Goal: Task Accomplishment & Management: Complete application form

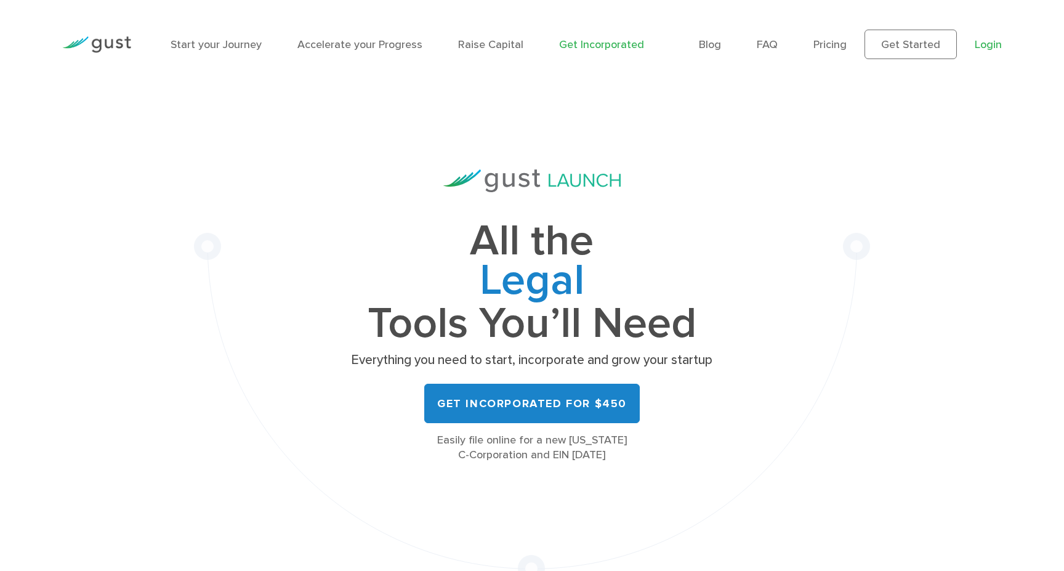
click at [987, 41] on link "Login" at bounding box center [987, 44] width 27 height 13
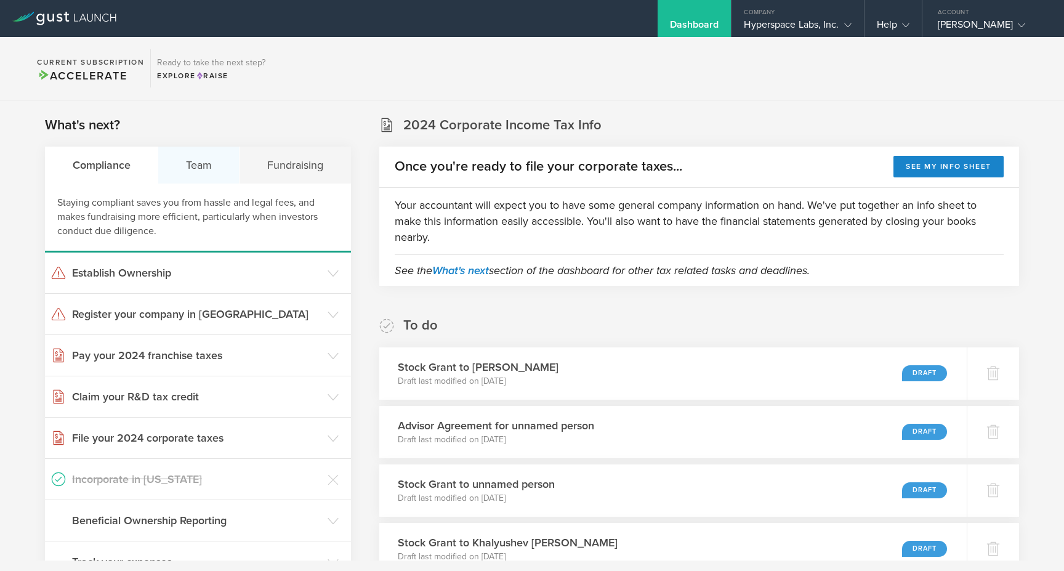
click at [204, 170] on div "Team" at bounding box center [198, 164] width 81 height 37
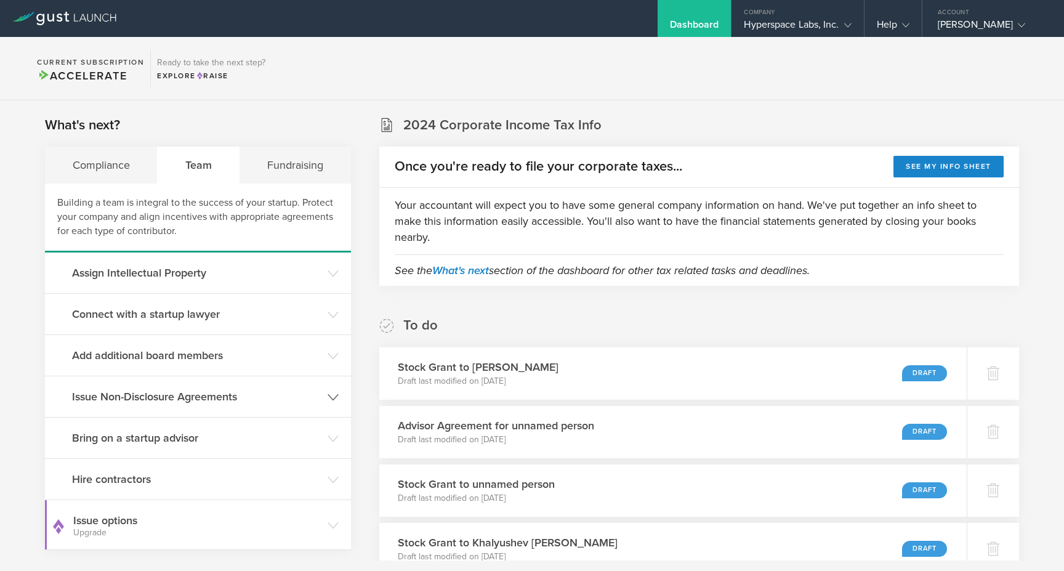
click at [184, 404] on header "Issue Non-Disclosure Agreements" at bounding box center [198, 396] width 306 height 41
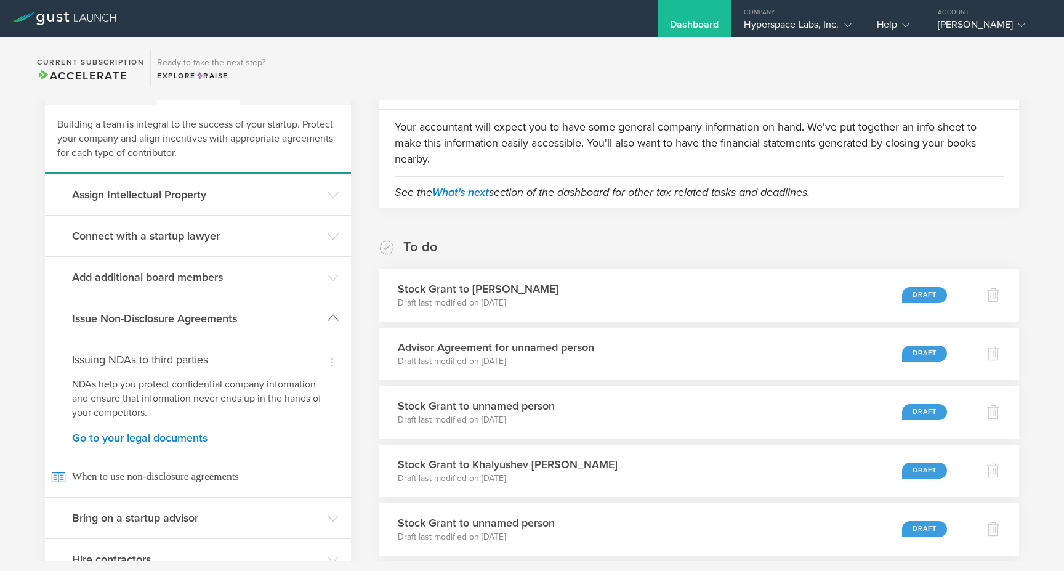
scroll to position [80, 0]
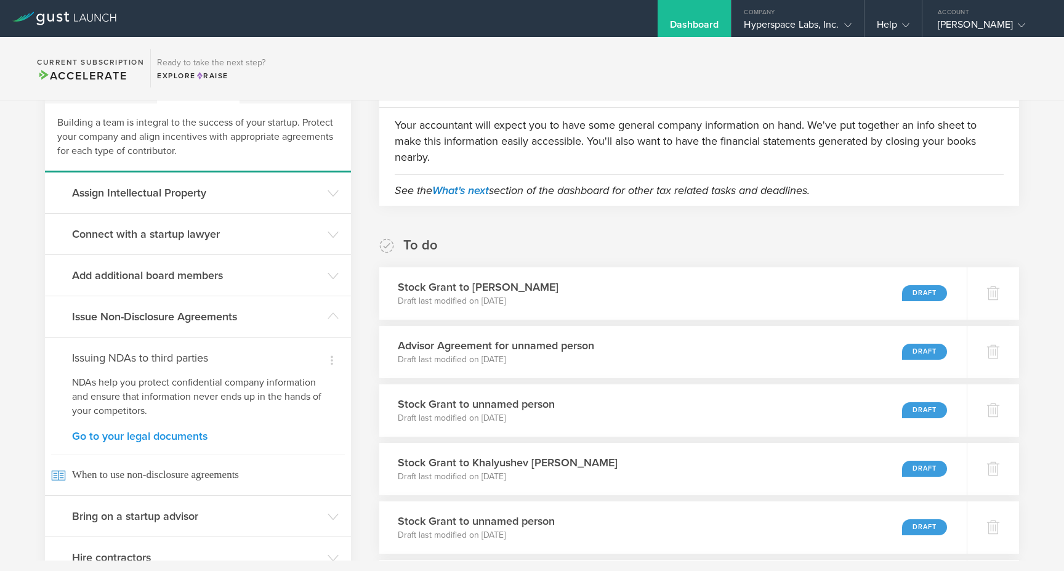
click at [150, 435] on link "Go to your legal documents" at bounding box center [198, 435] width 252 height 11
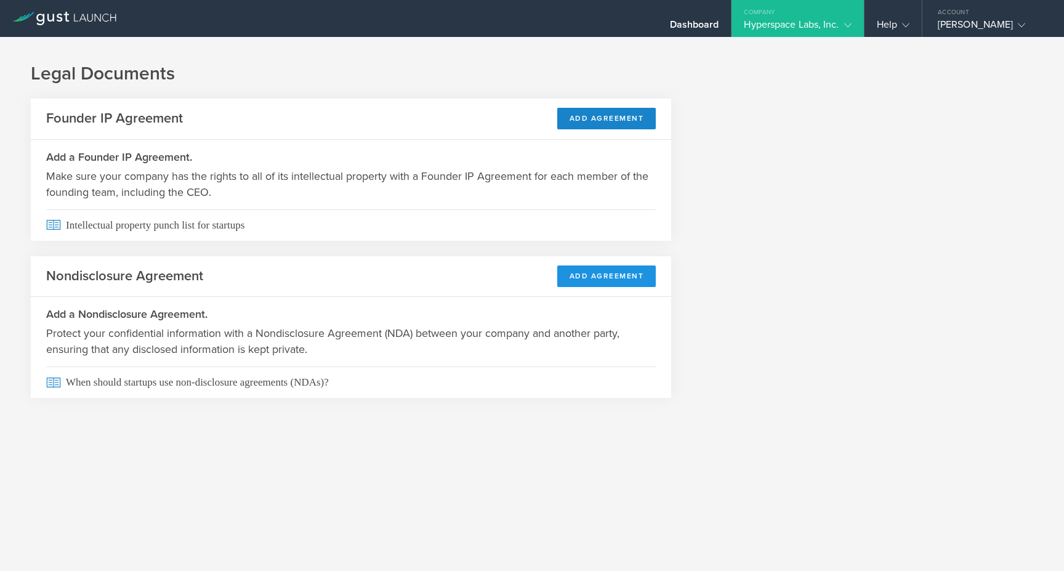
click at [619, 271] on button "Add Agreement" at bounding box center [606, 276] width 99 height 22
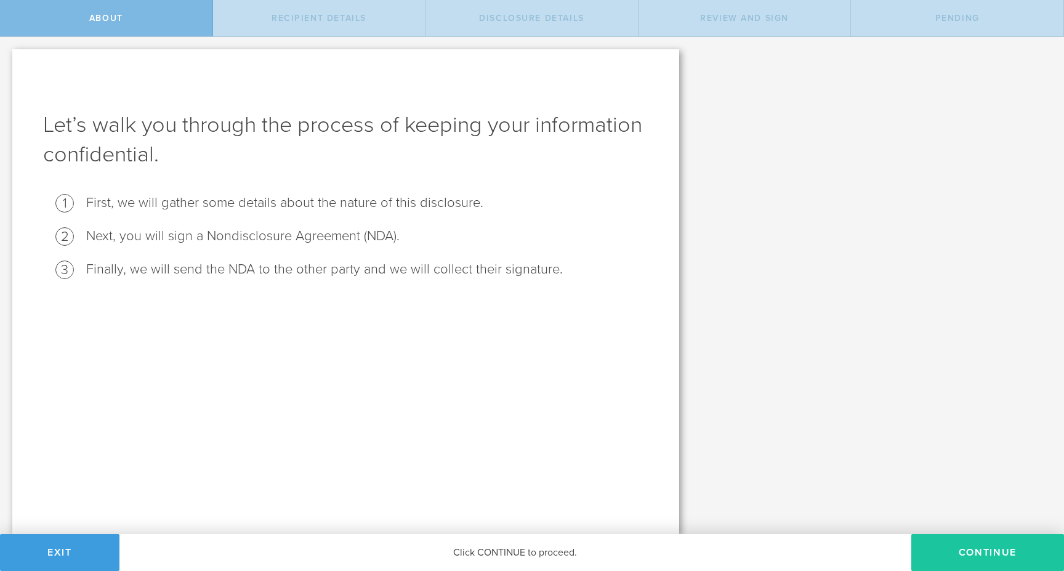
click at [960, 548] on button "Continue" at bounding box center [987, 552] width 153 height 37
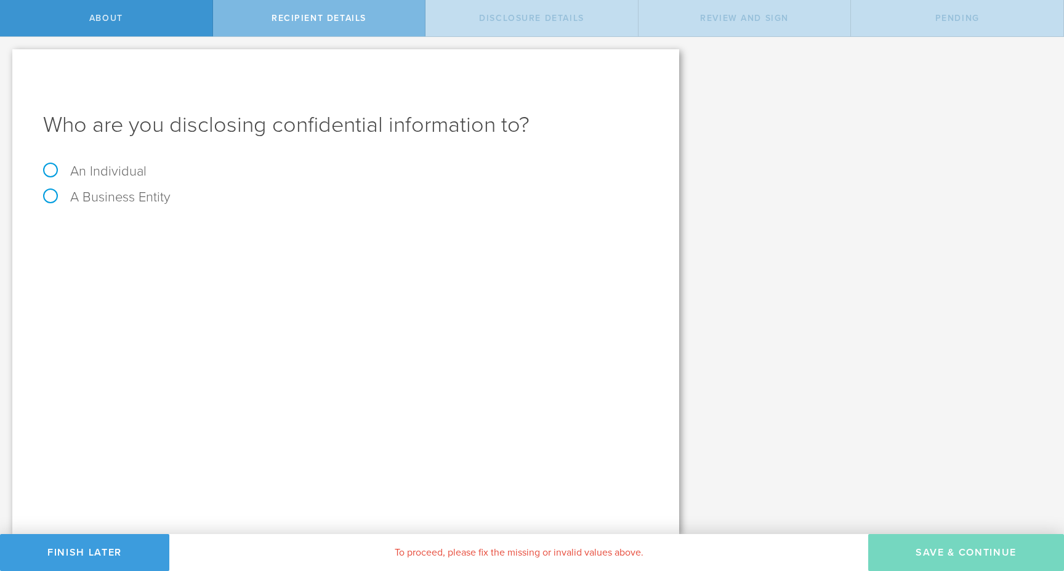
click at [50, 172] on label "An Individual" at bounding box center [94, 171] width 103 height 16
click at [8, 57] on input "An Individual" at bounding box center [4, 47] width 8 height 20
radio input "true"
click at [225, 228] on input "text" at bounding box center [391, 231] width 513 height 18
paste input "[PERSON_NAME][EMAIL_ADDRESS][DOMAIN_NAME]"
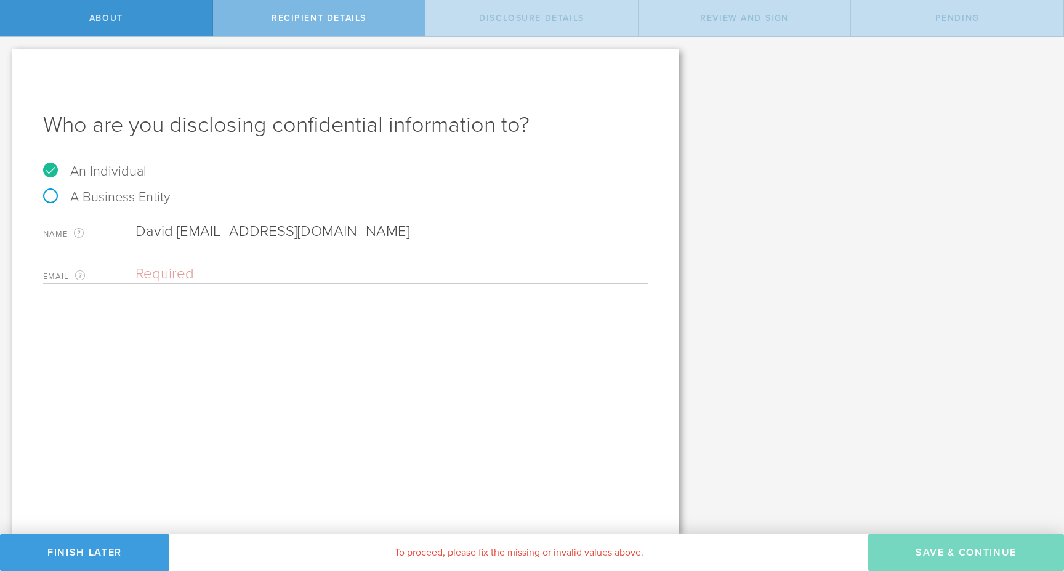
drag, startPoint x: 221, startPoint y: 233, endPoint x: 179, endPoint y: 233, distance: 41.9
click at [179, 233] on input "David david.voskanyan2014@inbox.ru" at bounding box center [391, 231] width 513 height 18
drag, startPoint x: 243, startPoint y: 233, endPoint x: 443, endPoint y: 261, distance: 201.9
click at [443, 261] on div "Name The first and last name of the person that you are disclosing confidential…" at bounding box center [345, 250] width 605 height 68
type input "[PERSON_NAME]"
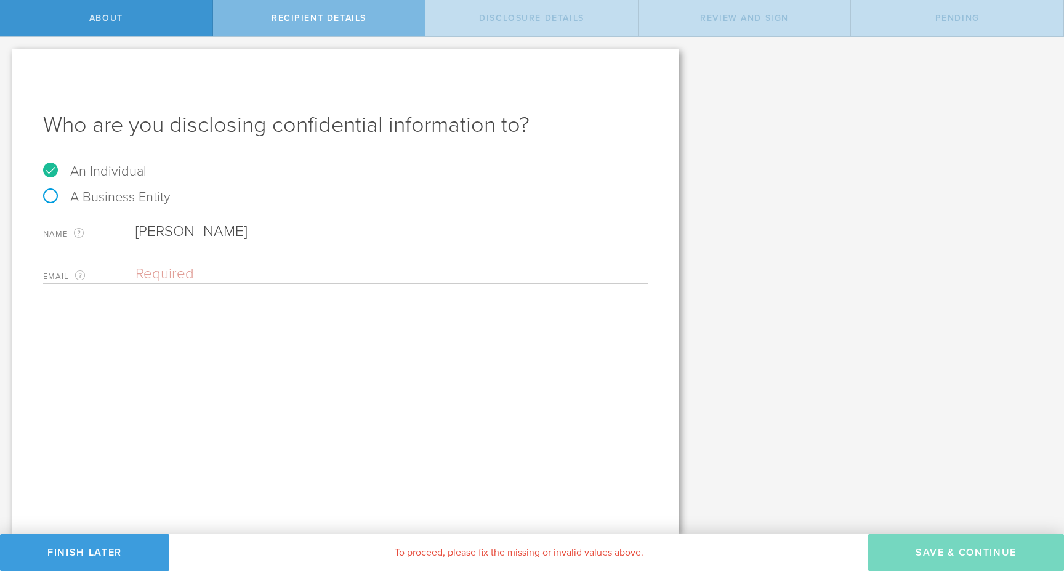
paste input "[PERSON_NAME][EMAIL_ADDRESS][DOMAIN_NAME]"
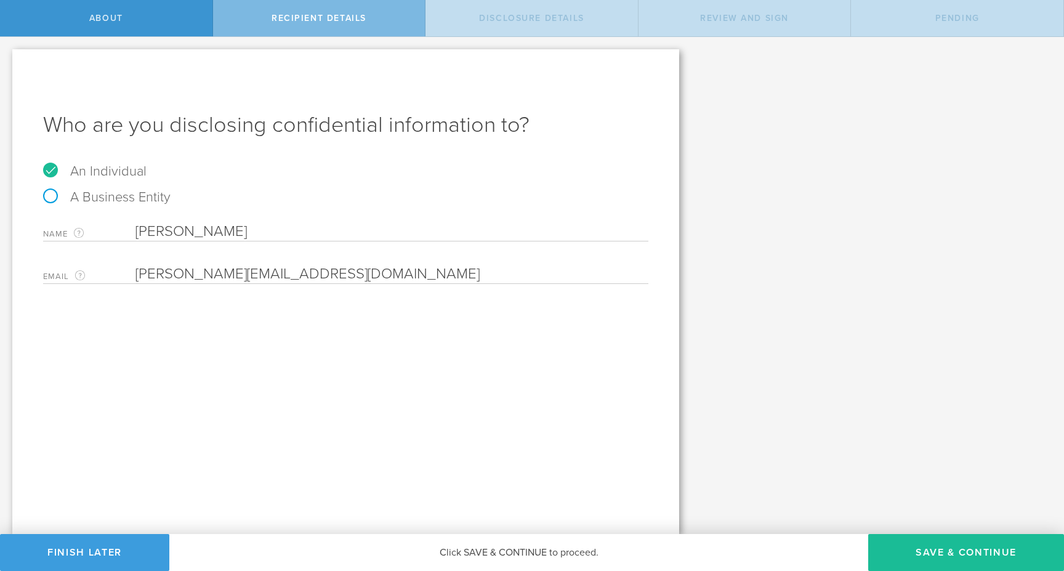
type input "[PERSON_NAME][EMAIL_ADDRESS][DOMAIN_NAME]"
click at [520, 343] on div "Who are you disclosing confidential information to? An Individual A Business En…" at bounding box center [345, 291] width 667 height 484
click at [923, 548] on button "Save & Continue" at bounding box center [966, 552] width 196 height 37
select select "string:5 years"
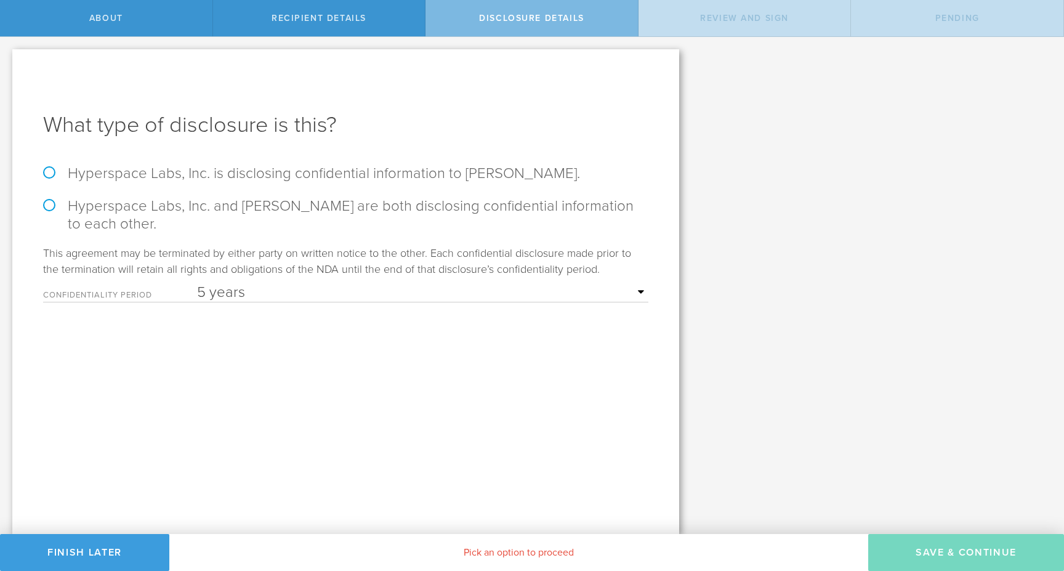
click at [164, 172] on label "Hyperspace Labs, Inc. is disclosing confidential information to David Voskanyan." at bounding box center [345, 173] width 605 height 18
click at [8, 63] on input "Hyperspace Labs, Inc. is disclosing confidential information to David Voskanyan." at bounding box center [4, 50] width 8 height 26
radio input "true"
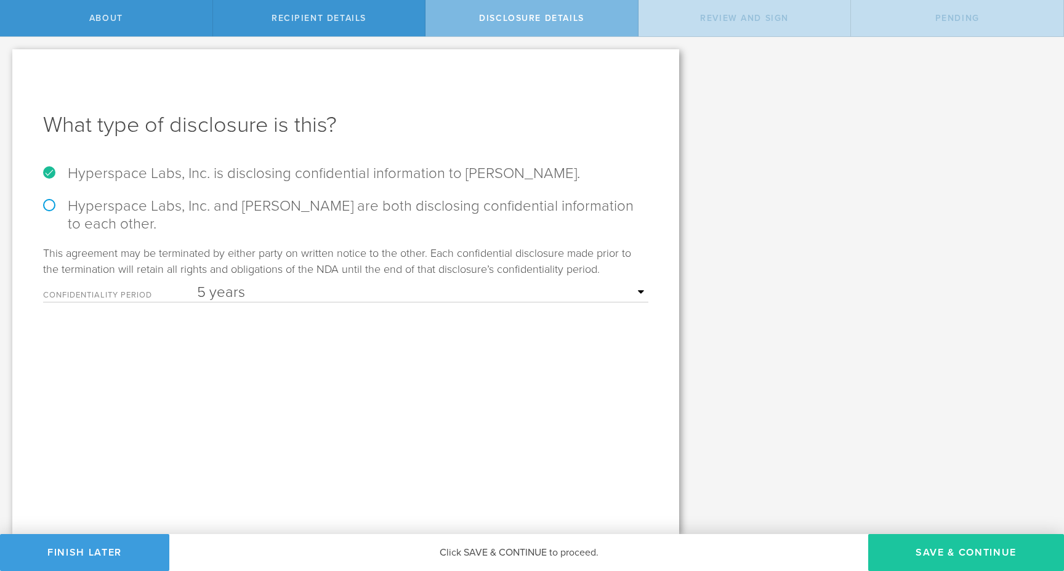
click at [945, 558] on button "Save & Continue" at bounding box center [966, 552] width 196 height 37
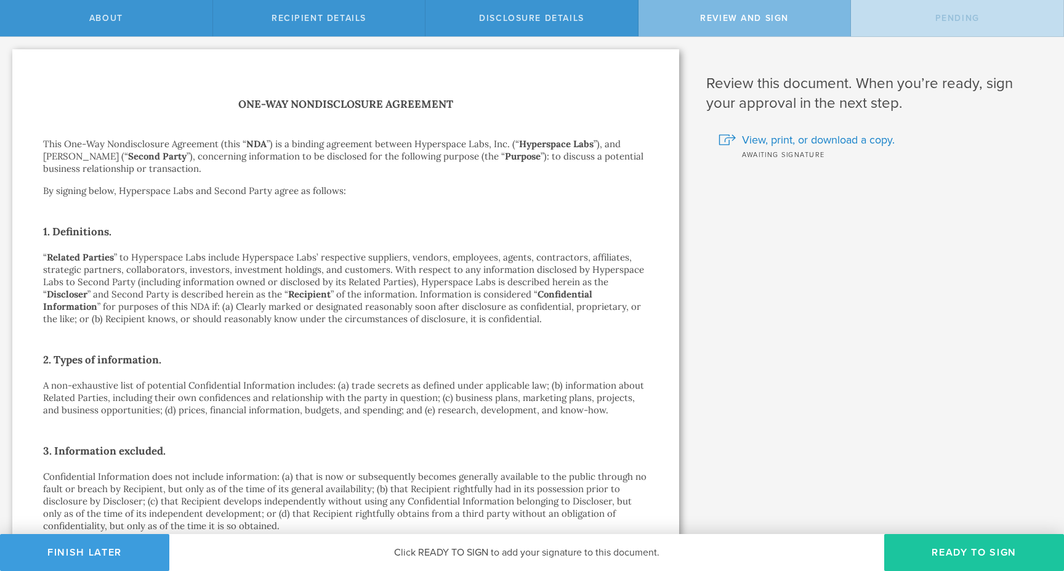
click at [923, 547] on button "Ready to Sign" at bounding box center [974, 552] width 180 height 37
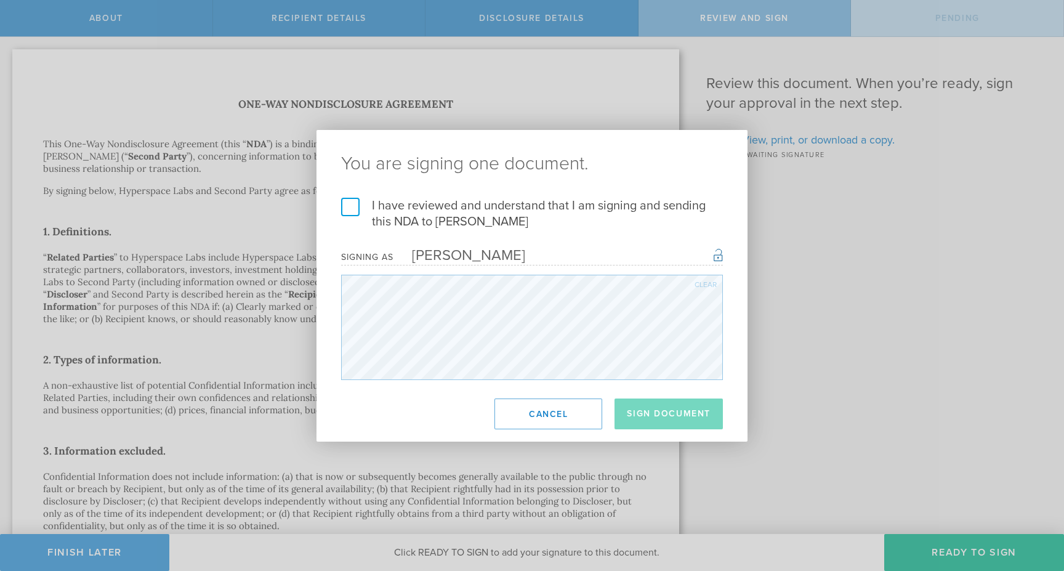
click at [524, 212] on label "I have reviewed and understand that I am signing and sending this NDA to David …" at bounding box center [532, 214] width 382 height 32
click at [0, 0] on input "I have reviewed and understand that I am signing and sending this NDA to David …" at bounding box center [0, 0] width 0 height 0
click at [685, 404] on button "Sign Document" at bounding box center [668, 413] width 108 height 31
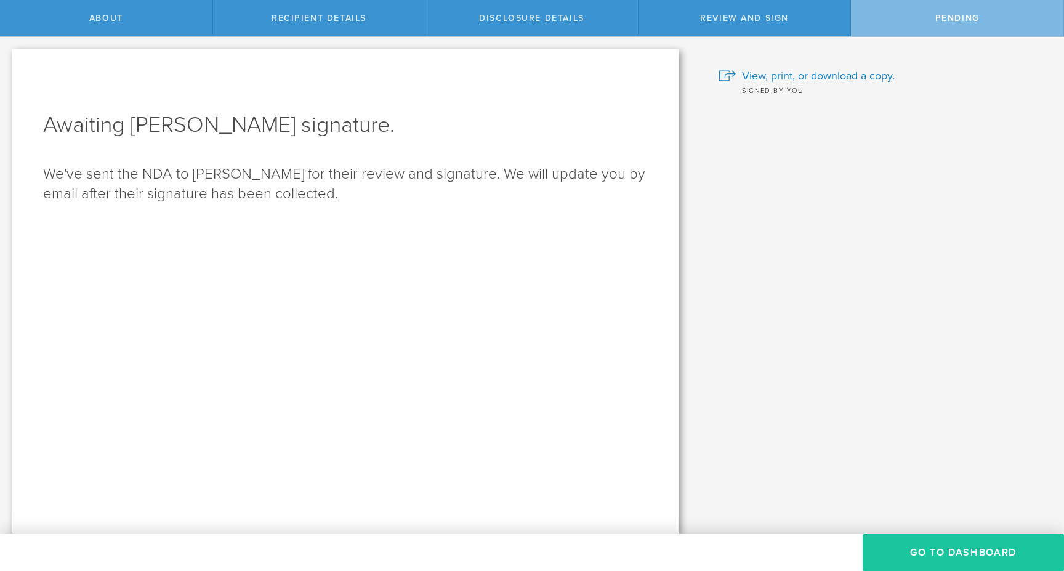
click at [944, 545] on button "Go to dashboard" at bounding box center [962, 552] width 201 height 37
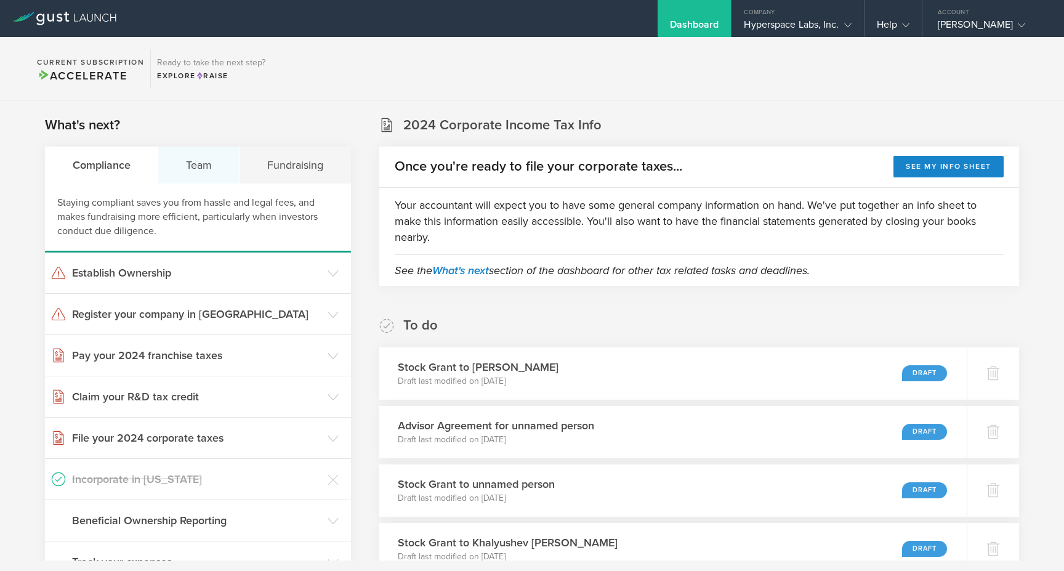
click at [189, 146] on div "Team" at bounding box center [198, 164] width 81 height 37
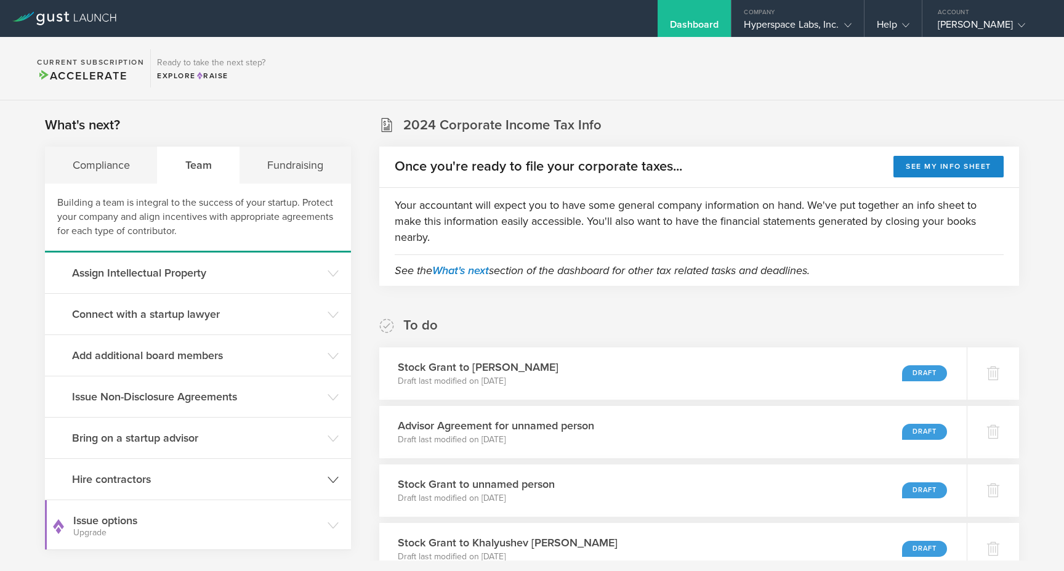
click at [220, 479] on h3 "Hire contractors" at bounding box center [196, 479] width 249 height 16
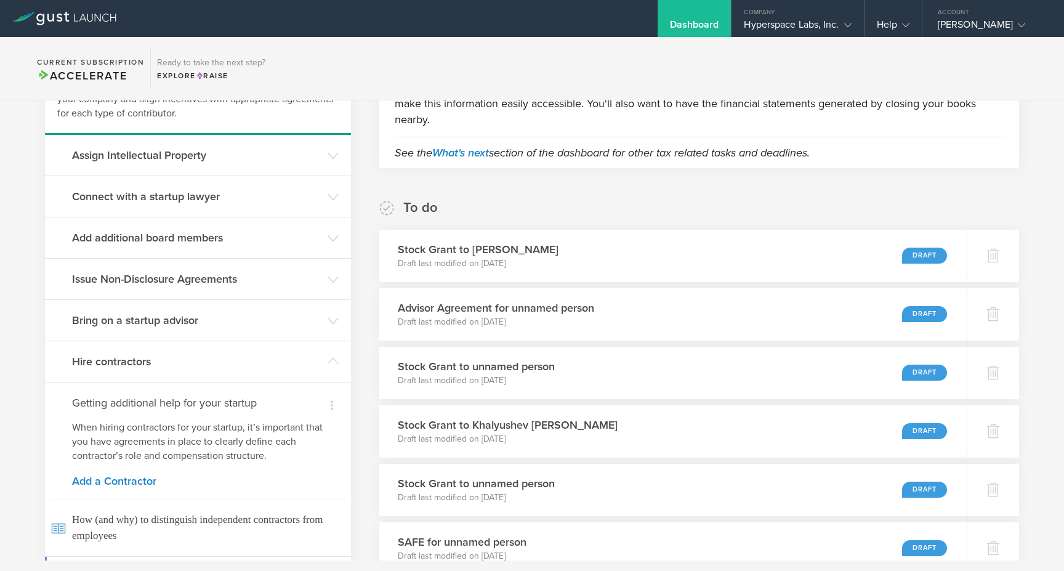
scroll to position [132, 0]
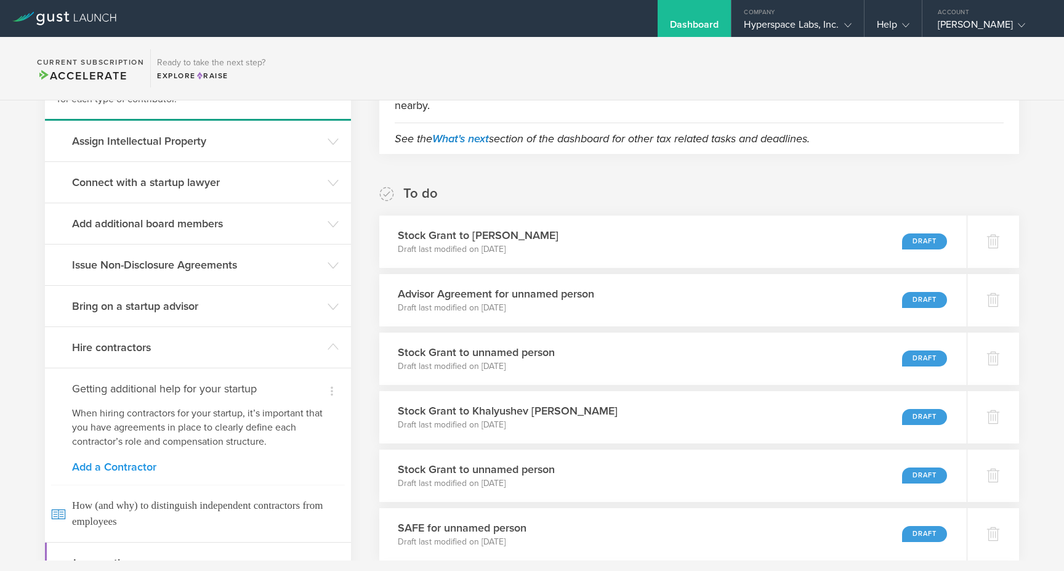
click at [118, 463] on link "Add a Contractor" at bounding box center [198, 466] width 252 height 11
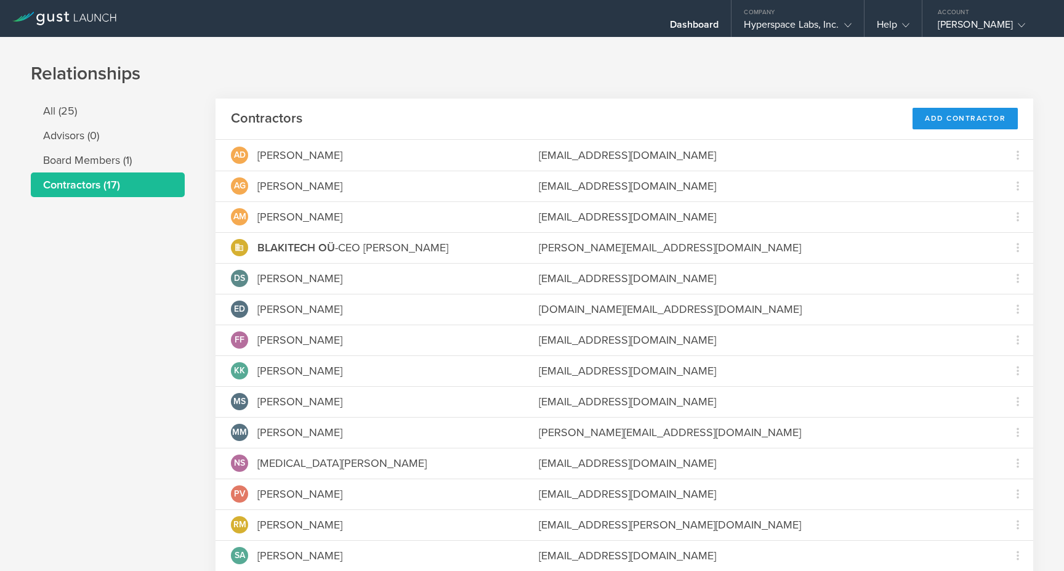
click at [974, 116] on div "Add Contractor" at bounding box center [964, 119] width 105 height 22
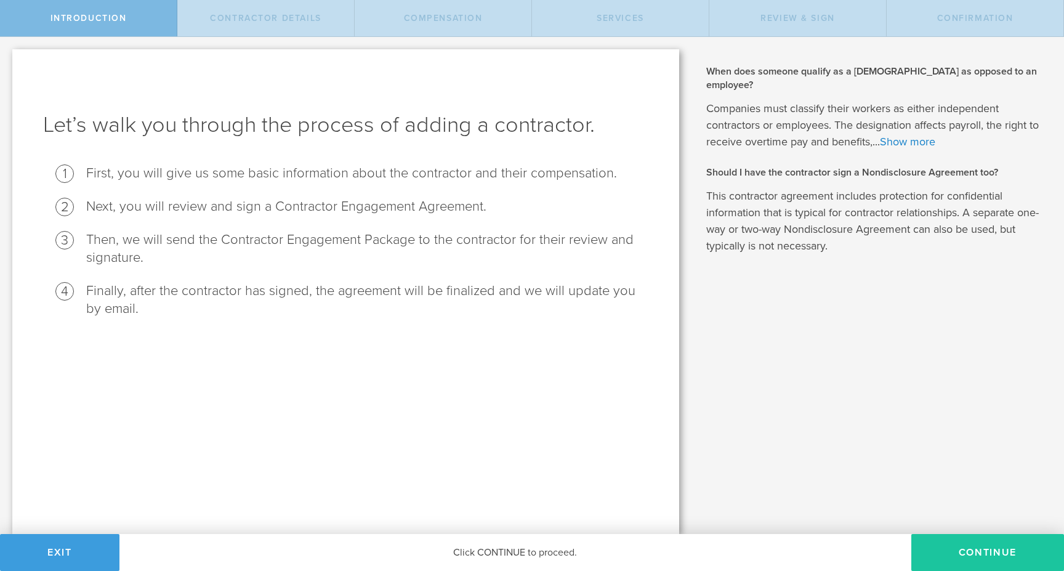
click at [941, 543] on button "Continue" at bounding box center [987, 552] width 153 height 37
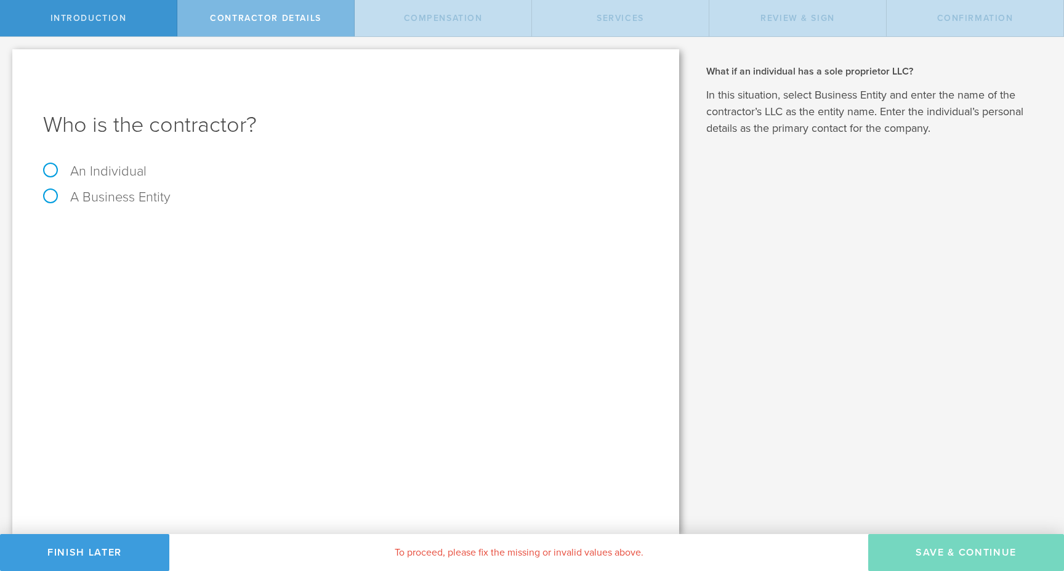
click at [82, 174] on label "An Individual" at bounding box center [94, 171] width 103 height 16
click at [8, 57] on input "An Individual" at bounding box center [4, 47] width 8 height 20
radio input "true"
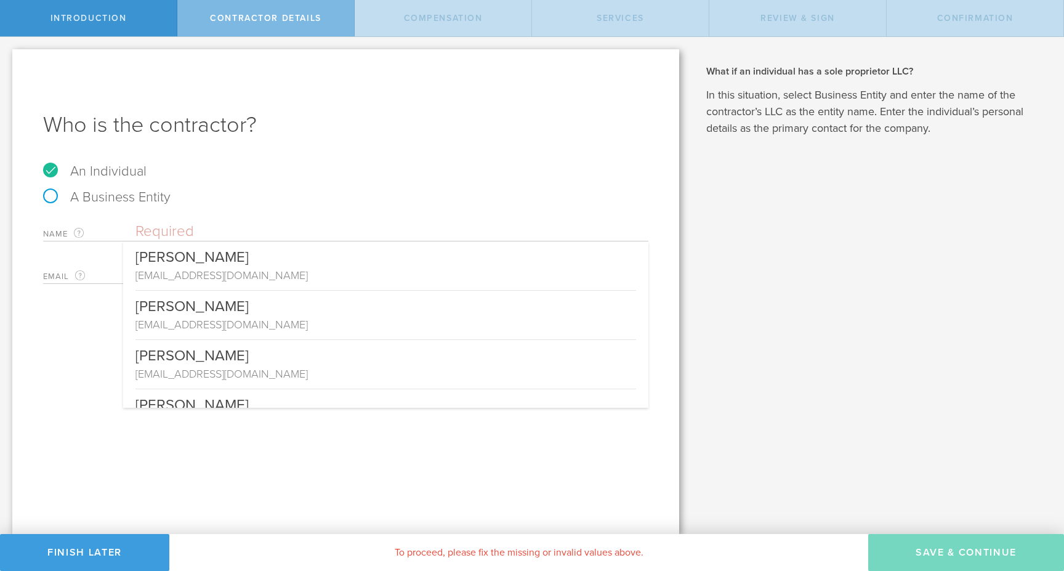
click at [172, 235] on input "text" at bounding box center [391, 231] width 513 height 18
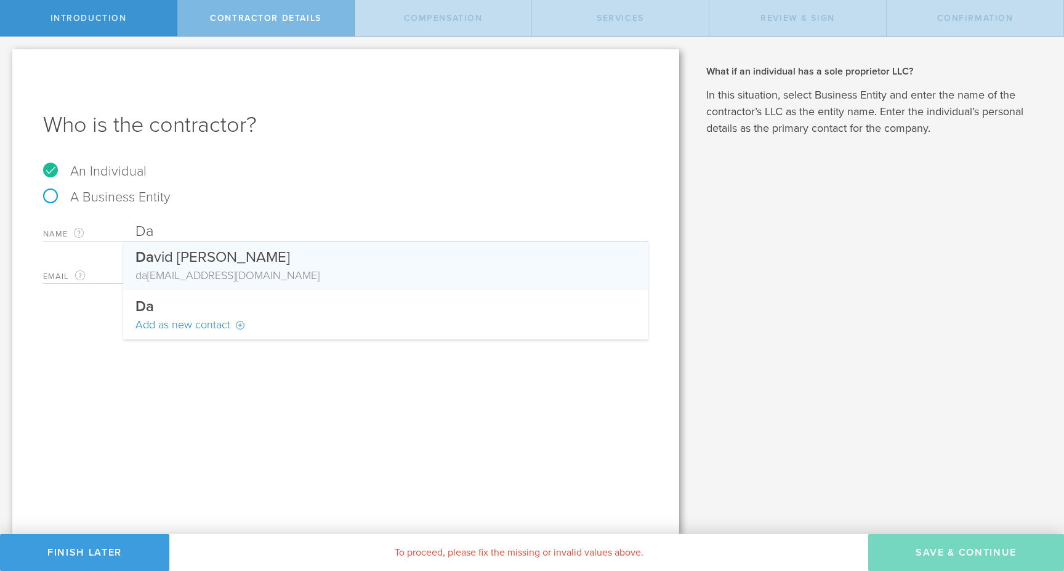
click at [212, 269] on div "da vid.voskanyan2014@inbox.ru" at bounding box center [385, 275] width 500 height 16
type input "[PERSON_NAME]"
type input "[PERSON_NAME][EMAIL_ADDRESS][DOMAIN_NAME]"
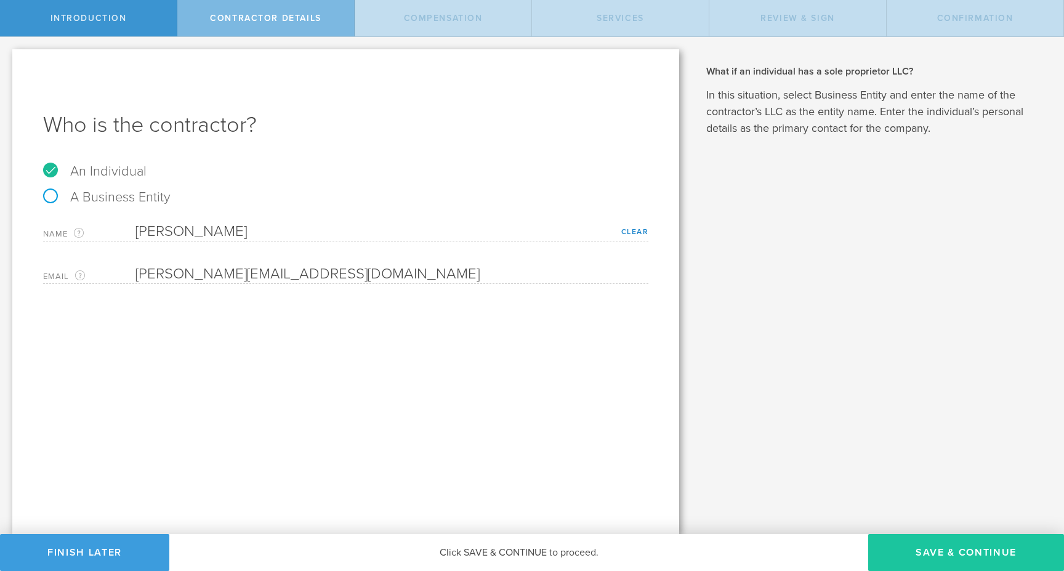
click at [922, 537] on button "Save & Continue" at bounding box center [966, 552] width 196 height 37
select select "none"
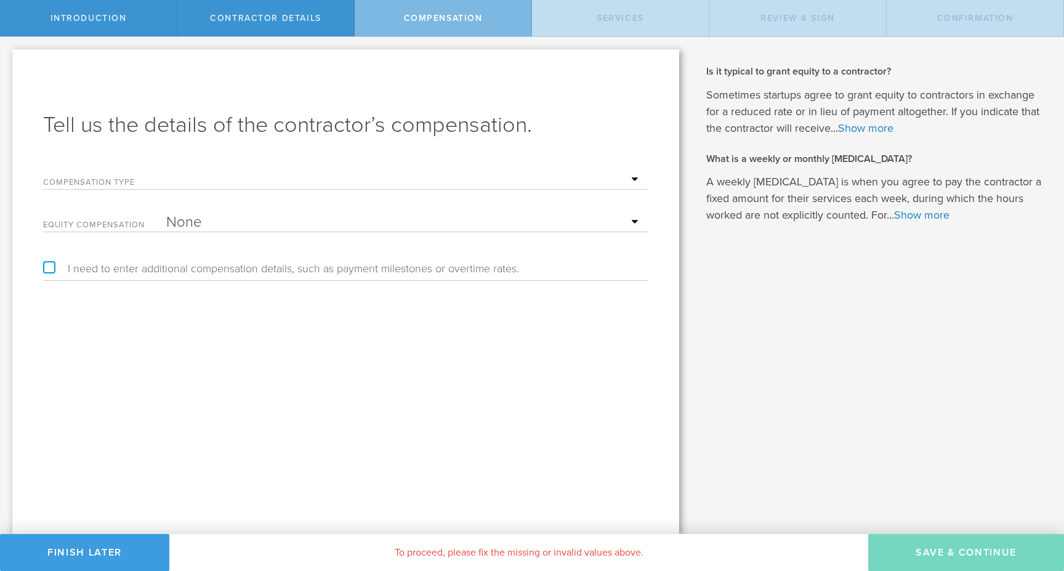
click at [182, 178] on select "Hourly Daily Weekly Retainer Monthly Retainer Project Flat Rate No cash compens…" at bounding box center [404, 179] width 476 height 18
select select "monthlyRetainer"
click at [166, 170] on select "Hourly Daily Weekly Retainer Monthly Retainer Project Flat Rate No cash compens…" at bounding box center [404, 179] width 476 height 18
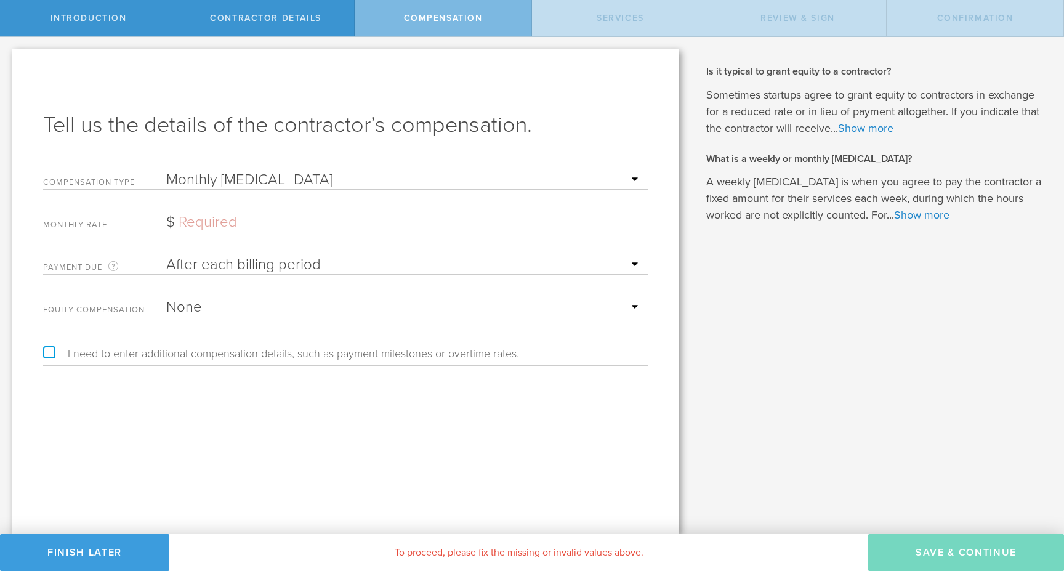
click at [201, 227] on input "text" at bounding box center [404, 222] width 476 height 18
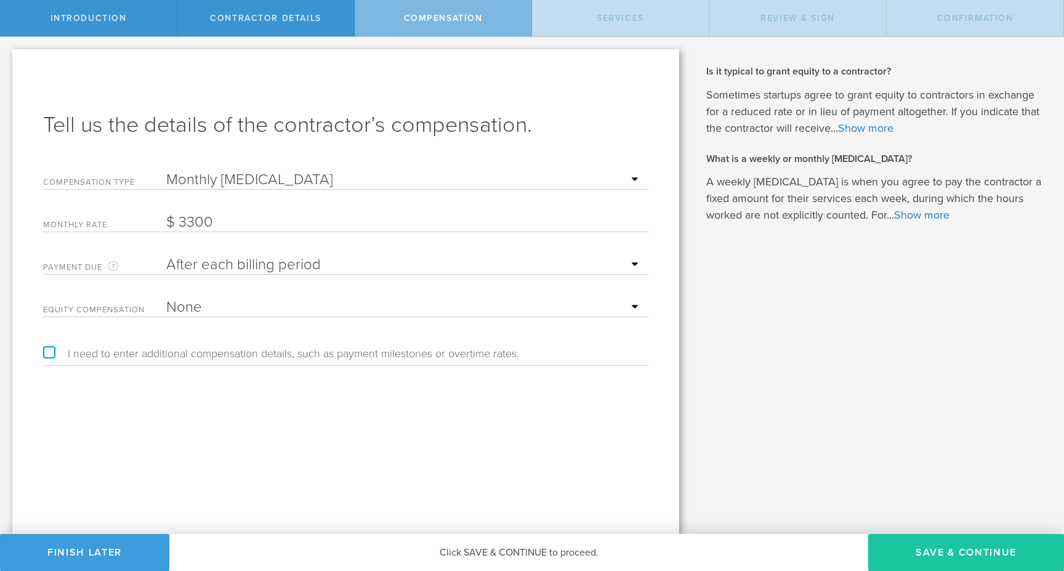
type input "3,300"
click at [980, 548] on button "Save & Continue" at bounding box center [966, 552] width 196 height 37
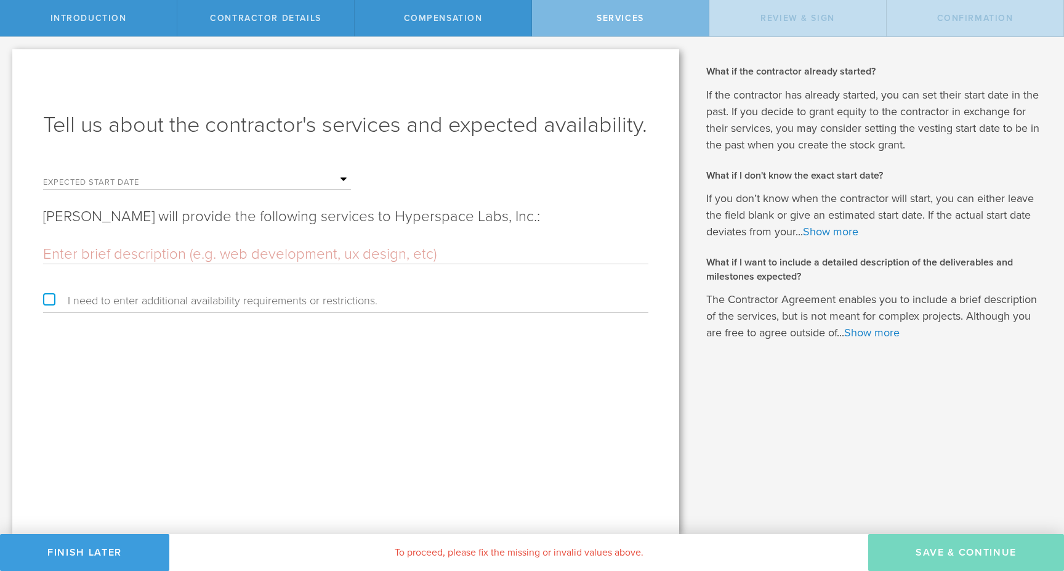
click at [308, 178] on input "text" at bounding box center [258, 179] width 185 height 18
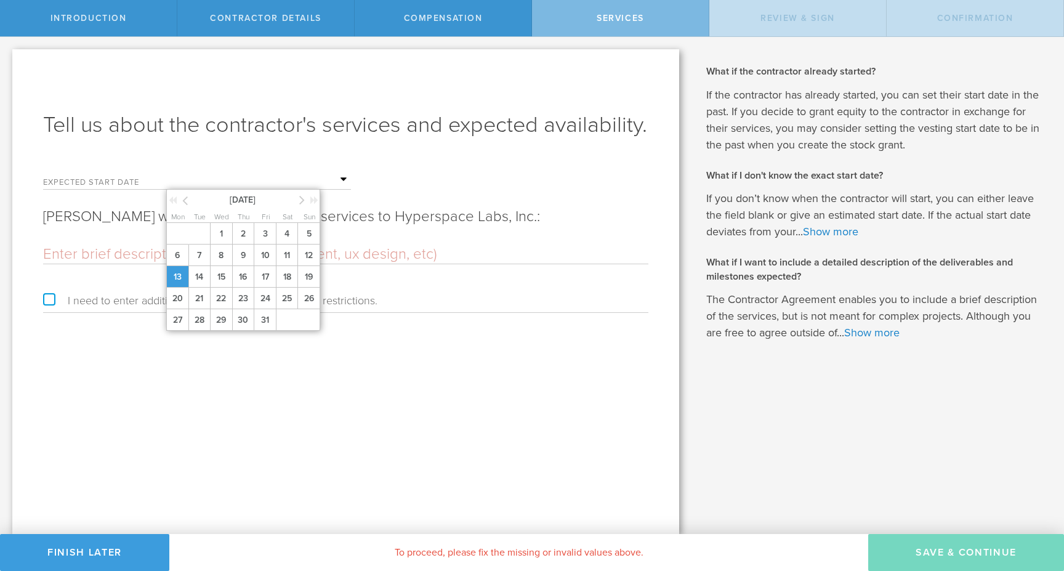
click at [167, 279] on span "13" at bounding box center [177, 277] width 22 height 22
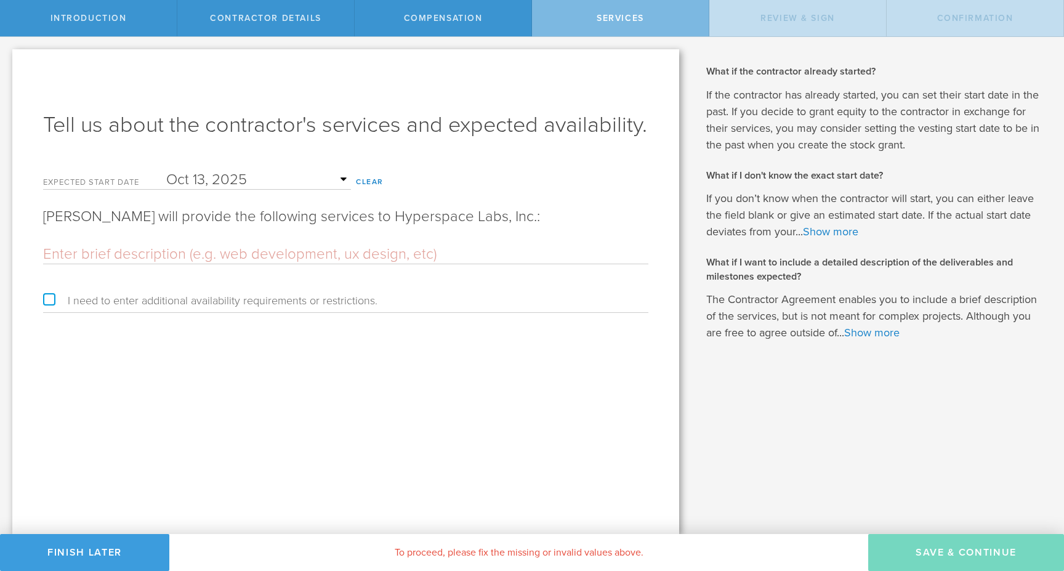
click at [160, 255] on input "text" at bounding box center [345, 254] width 605 height 18
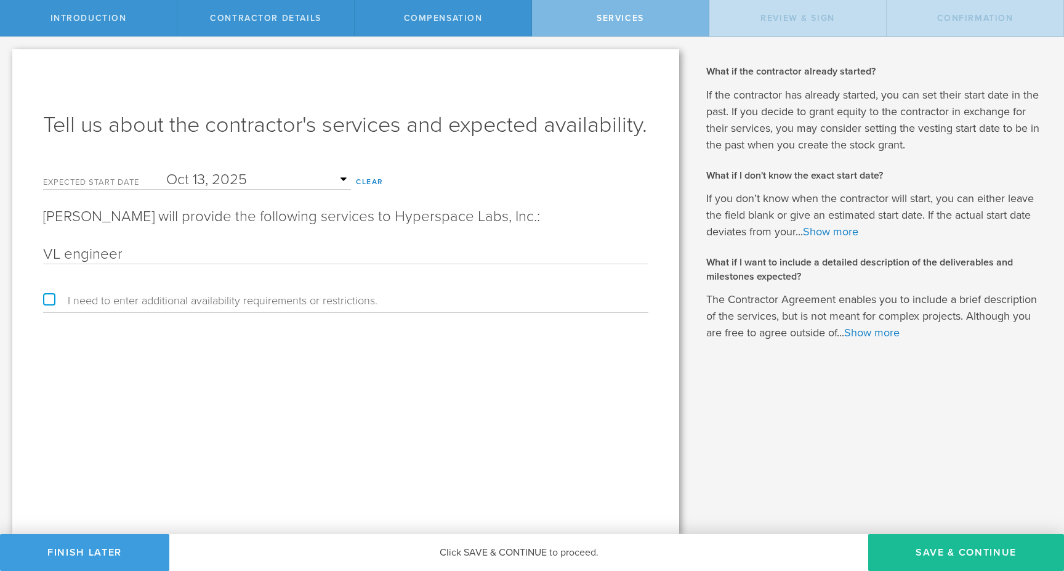
drag, startPoint x: 53, startPoint y: 257, endPoint x: 44, endPoint y: 257, distance: 9.3
click at [44, 257] on input "VL engineer" at bounding box center [345, 254] width 605 height 18
click at [47, 254] on input "ML engineer" at bounding box center [345, 254] width 605 height 18
click at [75, 254] on input "LLM engineer" at bounding box center [345, 254] width 605 height 18
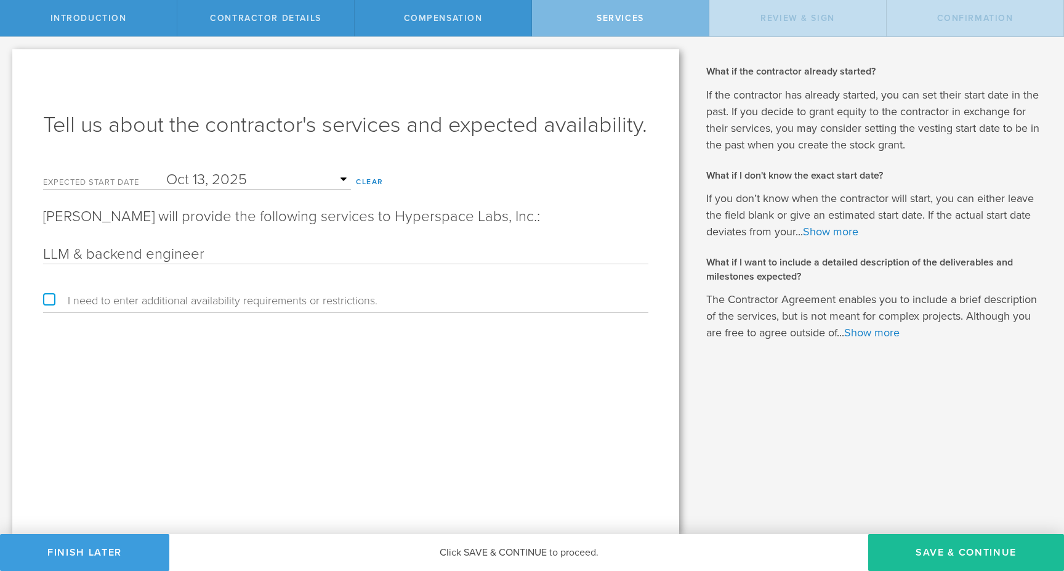
type input "LLM & backend engineer"
click at [398, 417] on div "Tell us about the contractor's services and expected availability. Expected sta…" at bounding box center [345, 291] width 667 height 484
click at [935, 551] on button "Save & Continue" at bounding box center [966, 552] width 196 height 37
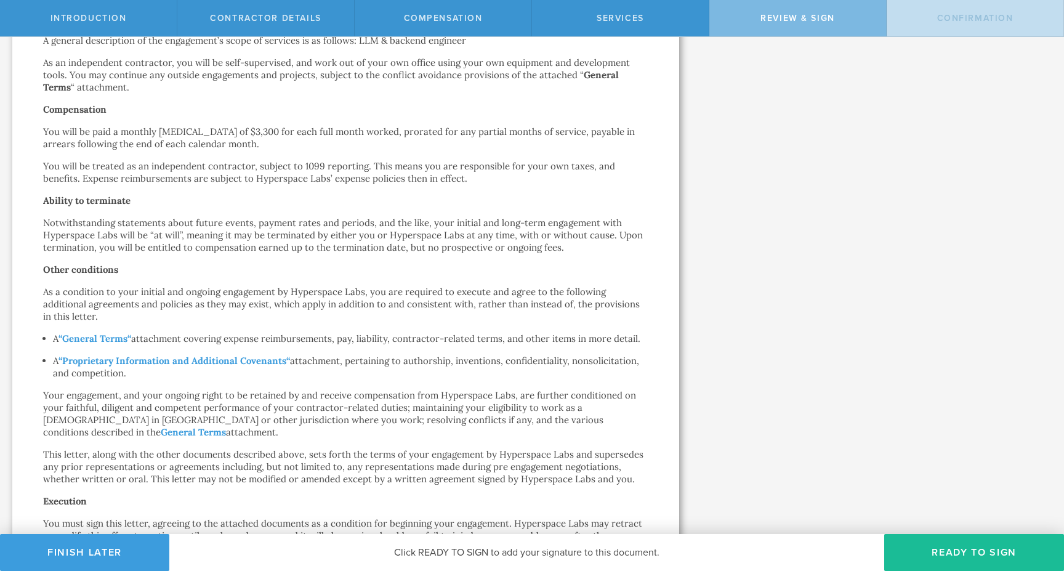
scroll to position [347, 0]
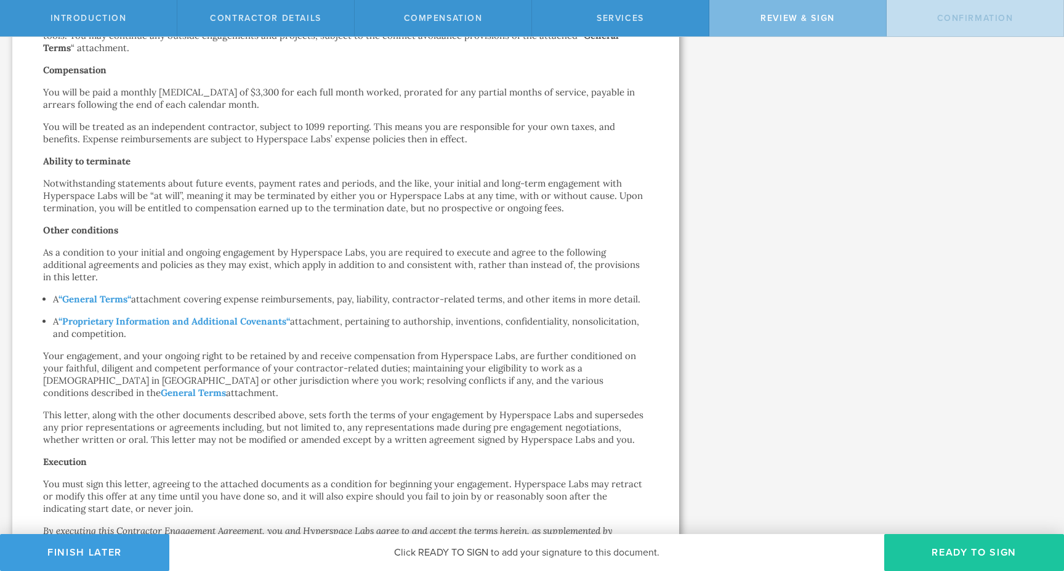
click at [959, 540] on button "Ready to Sign" at bounding box center [974, 552] width 180 height 37
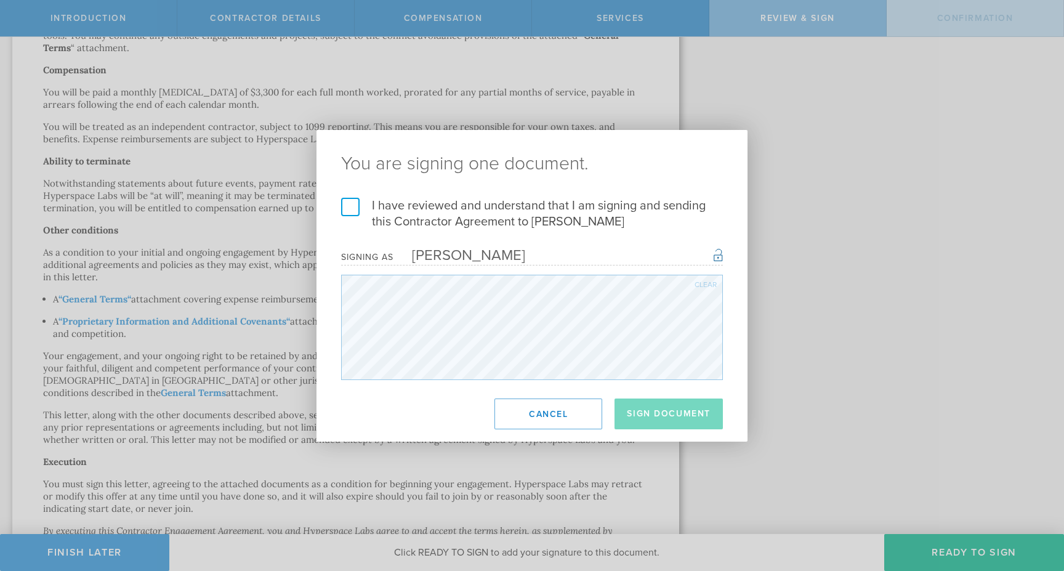
click at [484, 217] on label "I have reviewed and understand that I am signing and sending this Contractor Ag…" at bounding box center [532, 214] width 382 height 32
click at [0, 0] on input "I have reviewed and understand that I am signing and sending this Contractor Ag…" at bounding box center [0, 0] width 0 height 0
click at [674, 421] on button "Sign Document" at bounding box center [668, 413] width 108 height 31
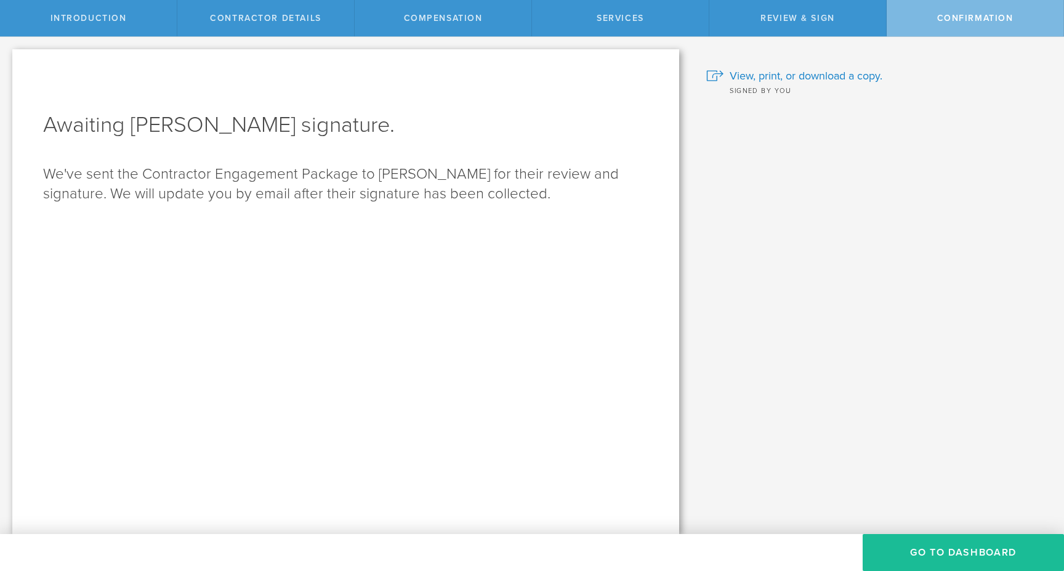
scroll to position [0, 0]
click at [957, 560] on button "Go To Dashboard" at bounding box center [962, 552] width 201 height 37
